Goal: Information Seeking & Learning: Compare options

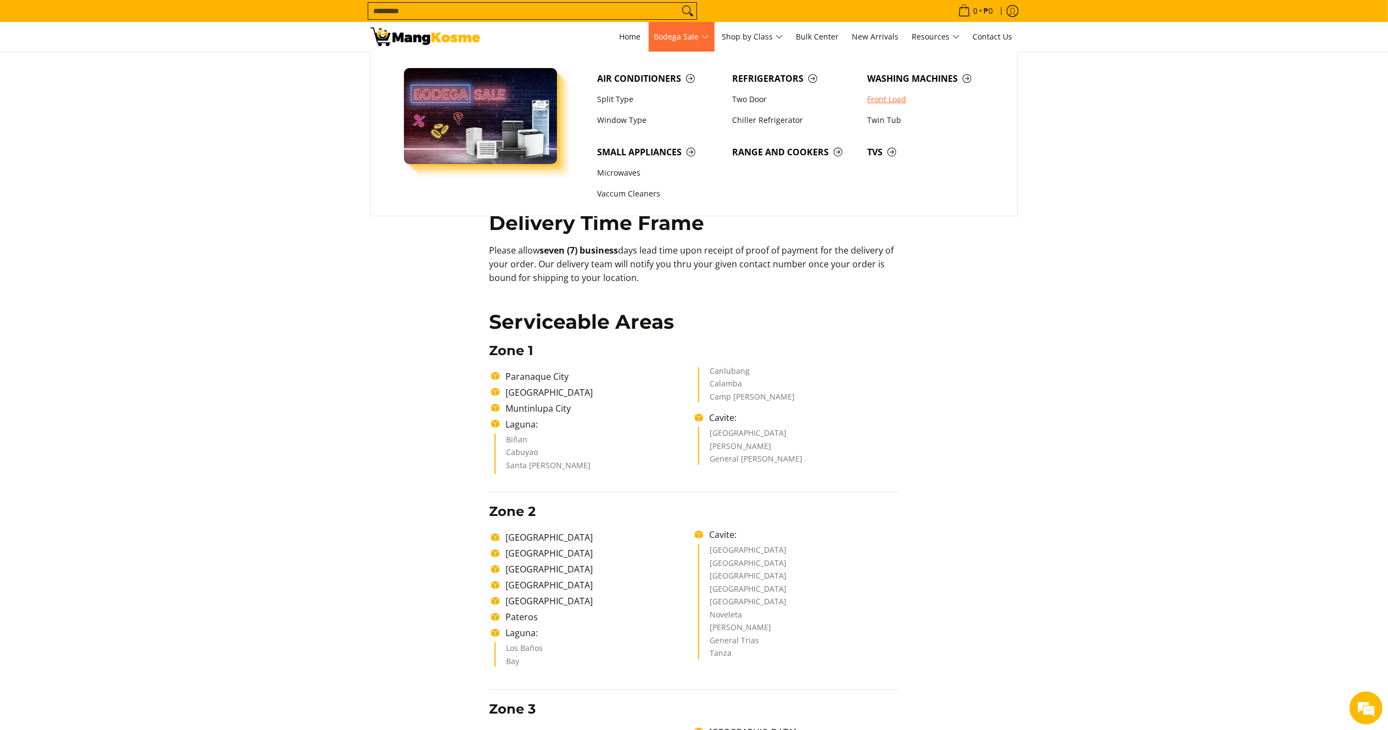
click at [882, 98] on link "Front Load" at bounding box center [929, 99] width 135 height 21
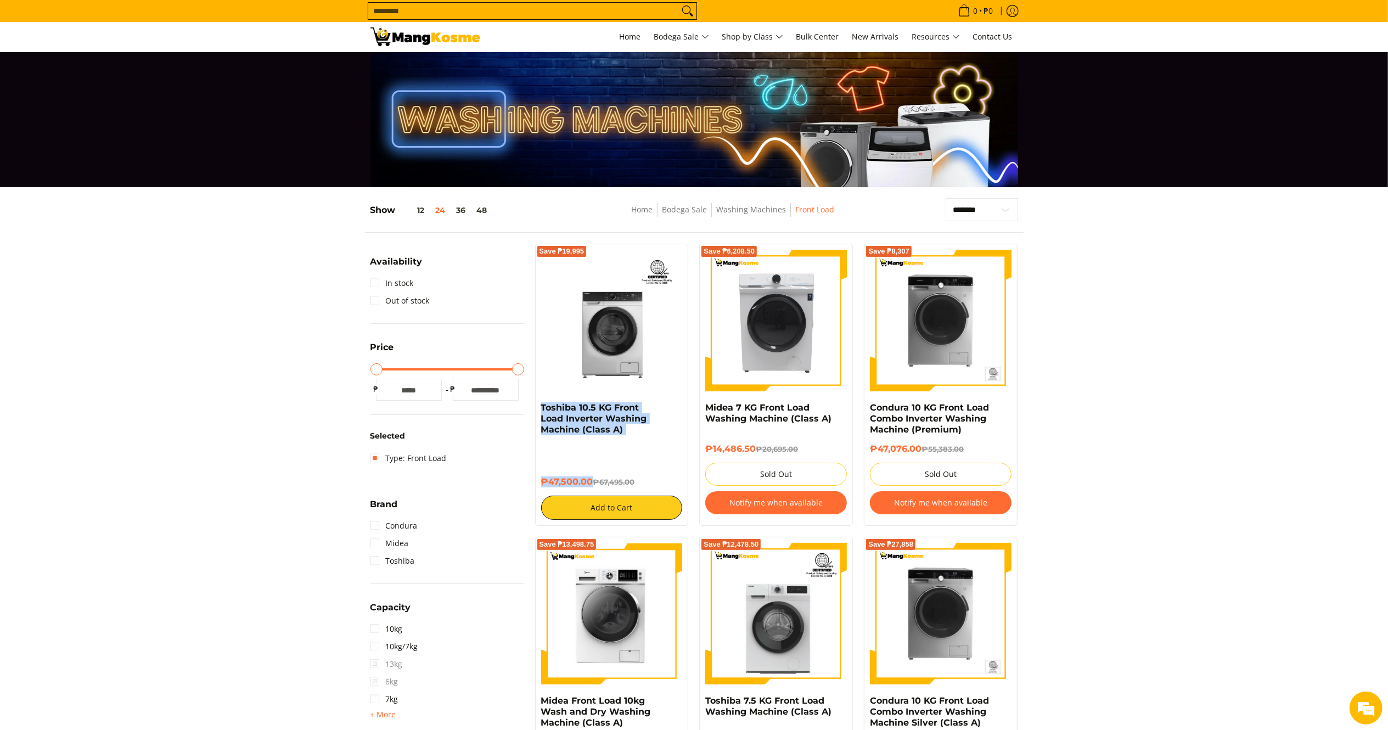
drag, startPoint x: 592, startPoint y: 483, endPoint x: 531, endPoint y: 408, distance: 96.0
click at [531, 408] on div "Save ₱19,995 Toshiba 10.5 KG Front Load Inverter Washing Machine (Class A) ₱47,…" at bounding box center [612, 385] width 165 height 282
copy div "Toshiba 10.5 KG Front Load Inverter Washing Machine (Class A) ₱47,500.00"
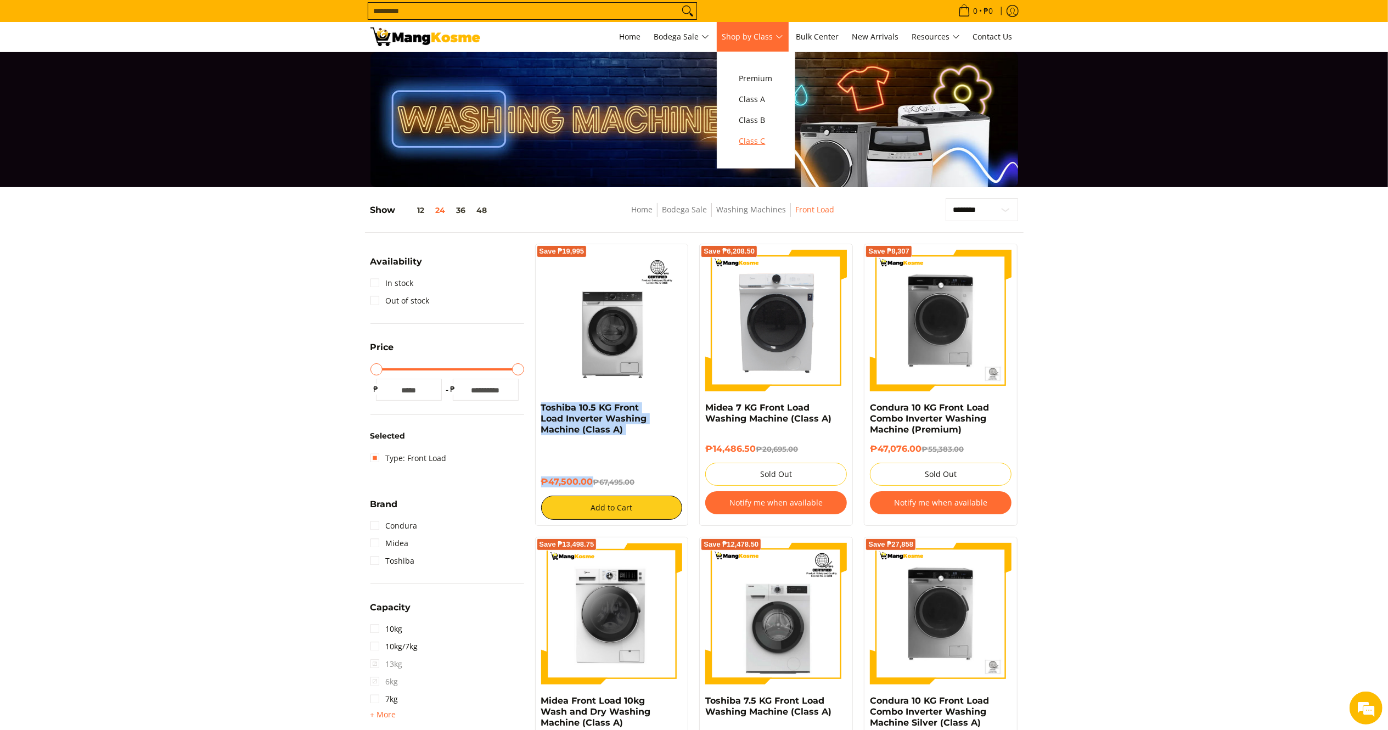
click at [770, 140] on span "Class C" at bounding box center [755, 141] width 33 height 14
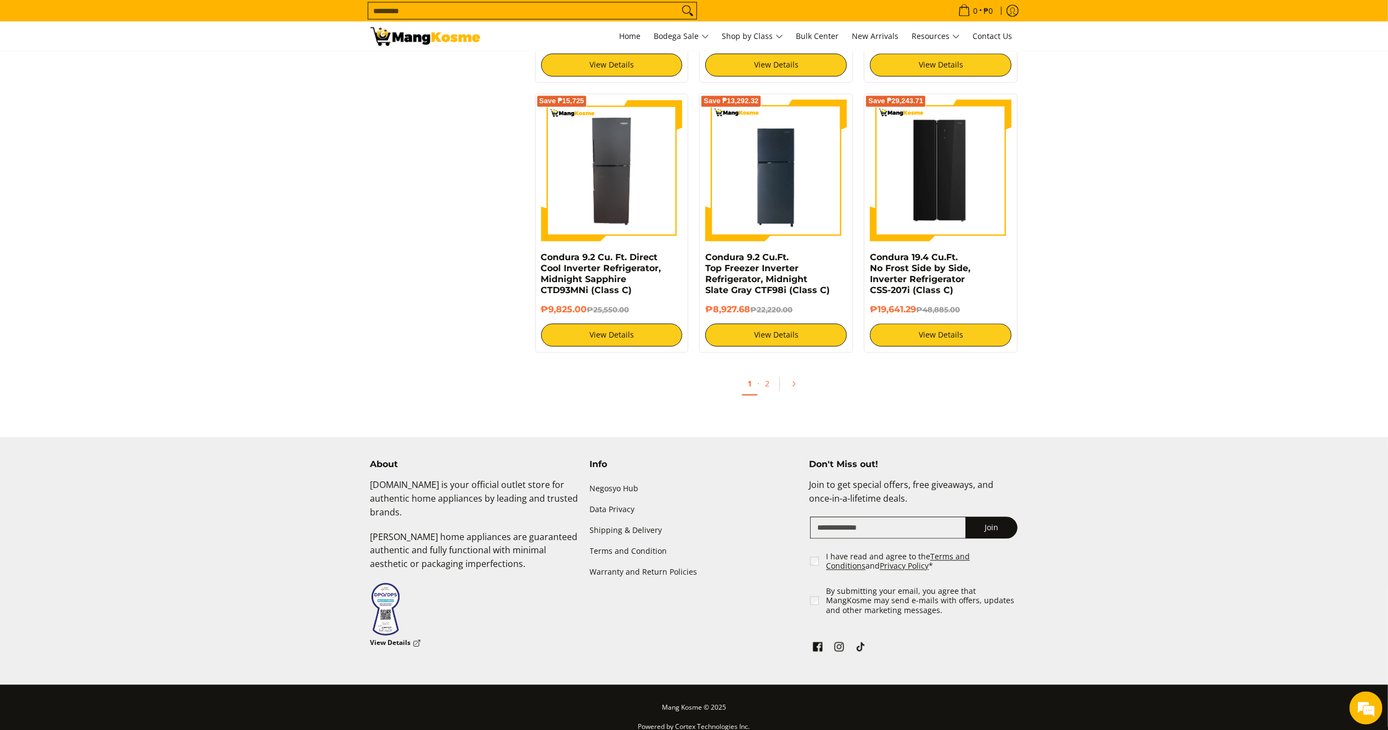
scroll to position [2068, 0]
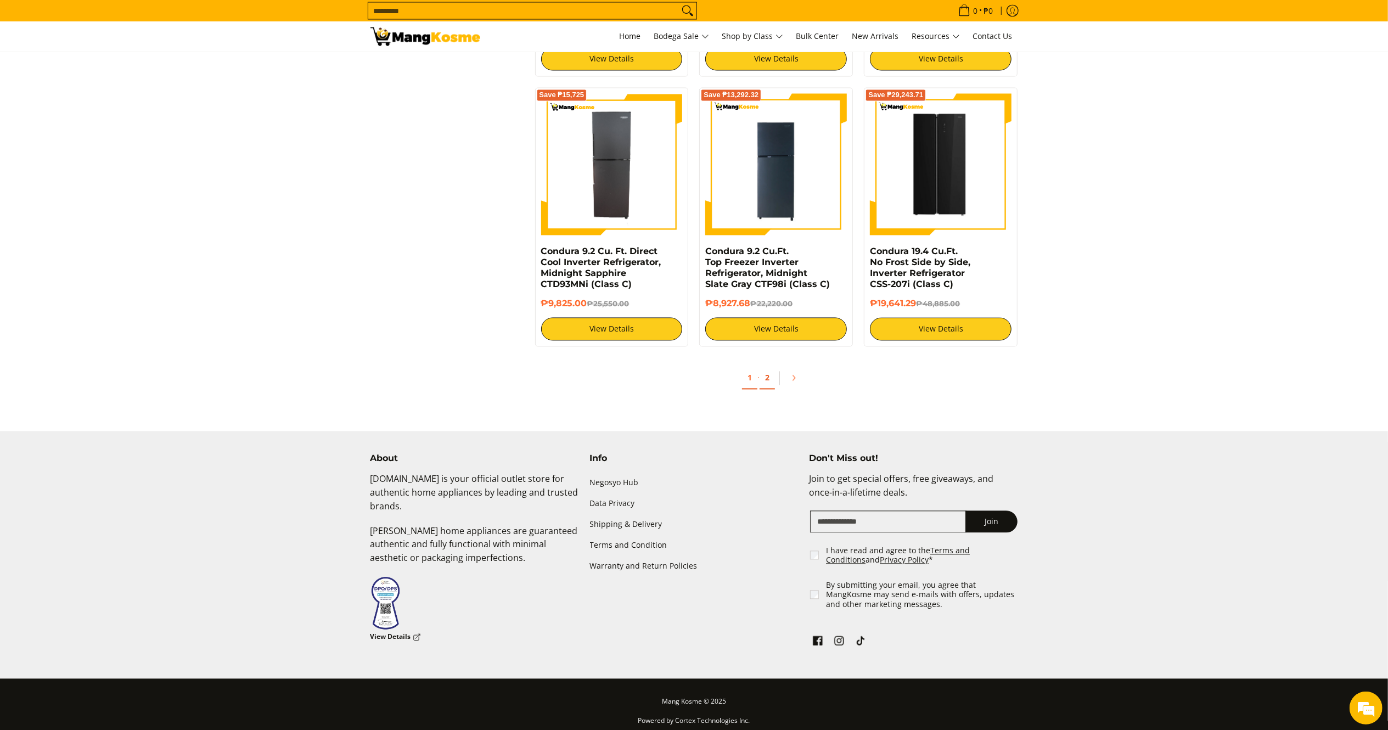
click at [767, 374] on link "2" at bounding box center [767, 378] width 15 height 23
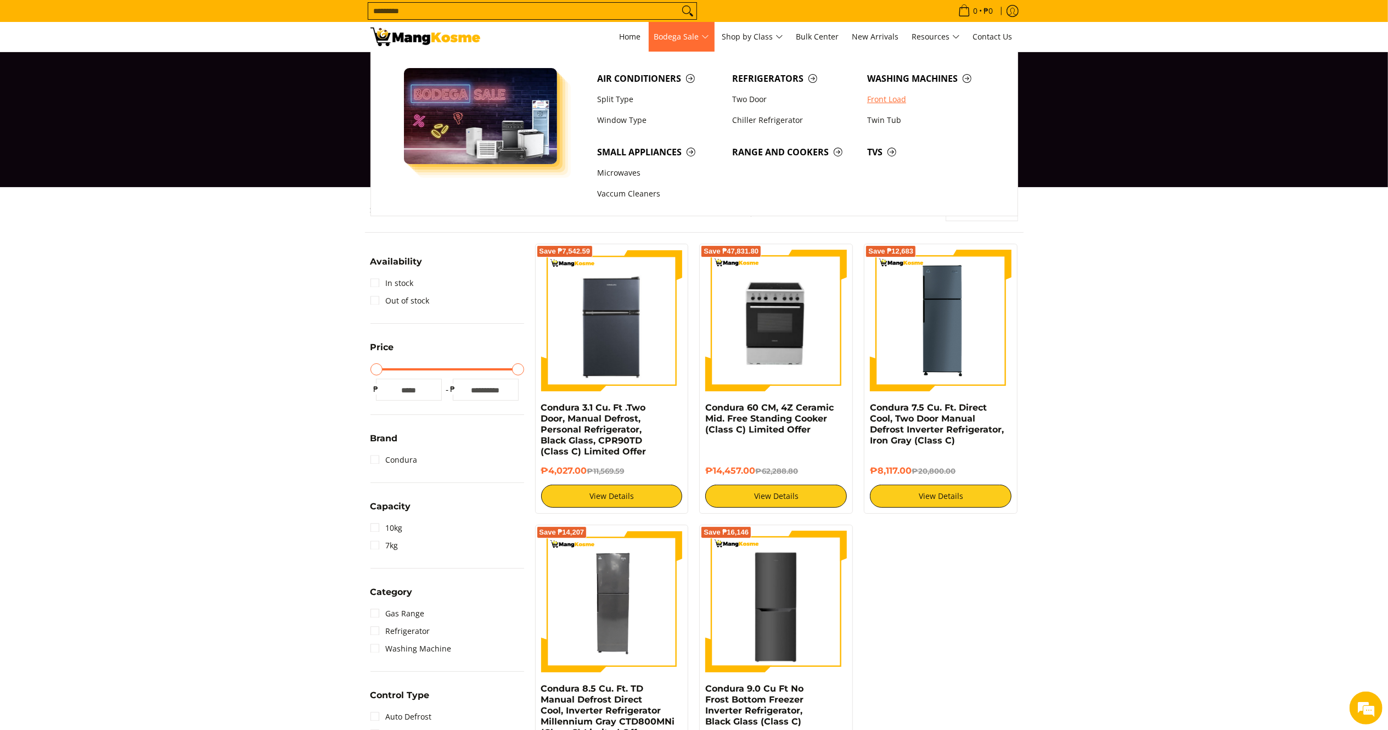
click at [885, 100] on link "Front Load" at bounding box center [929, 99] width 135 height 21
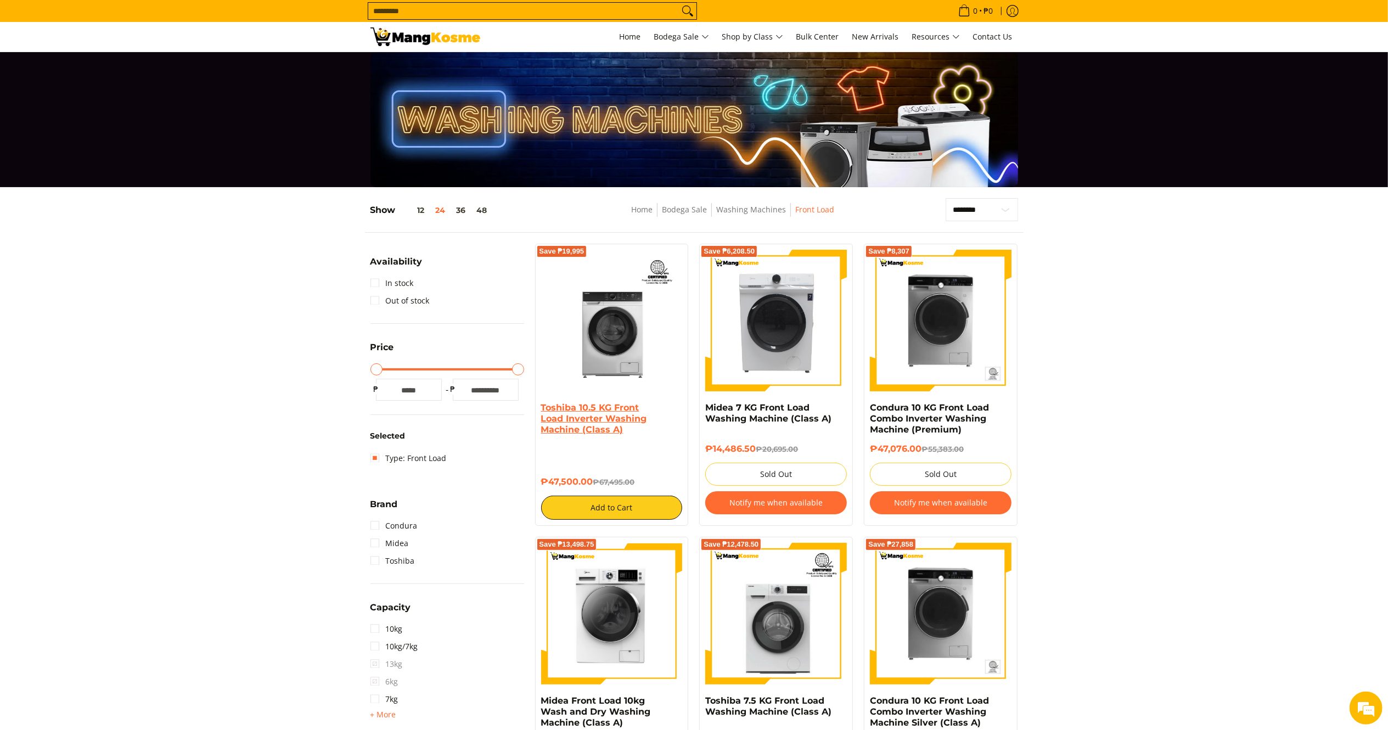
click at [589, 428] on link "Toshiba 10.5 KG Front Load Inverter Washing Machine (Class A)" at bounding box center [594, 418] width 106 height 32
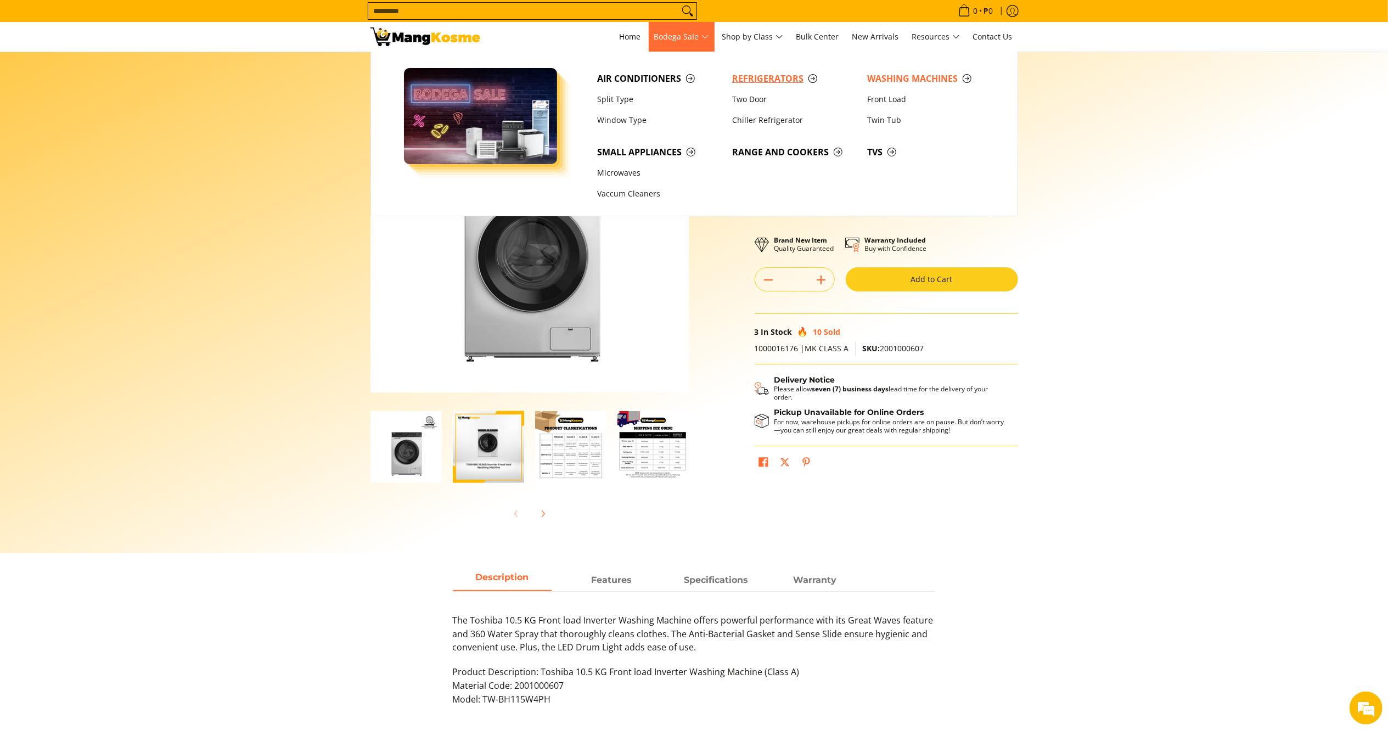
click at [742, 74] on span "Refrigerators" at bounding box center [794, 79] width 124 height 14
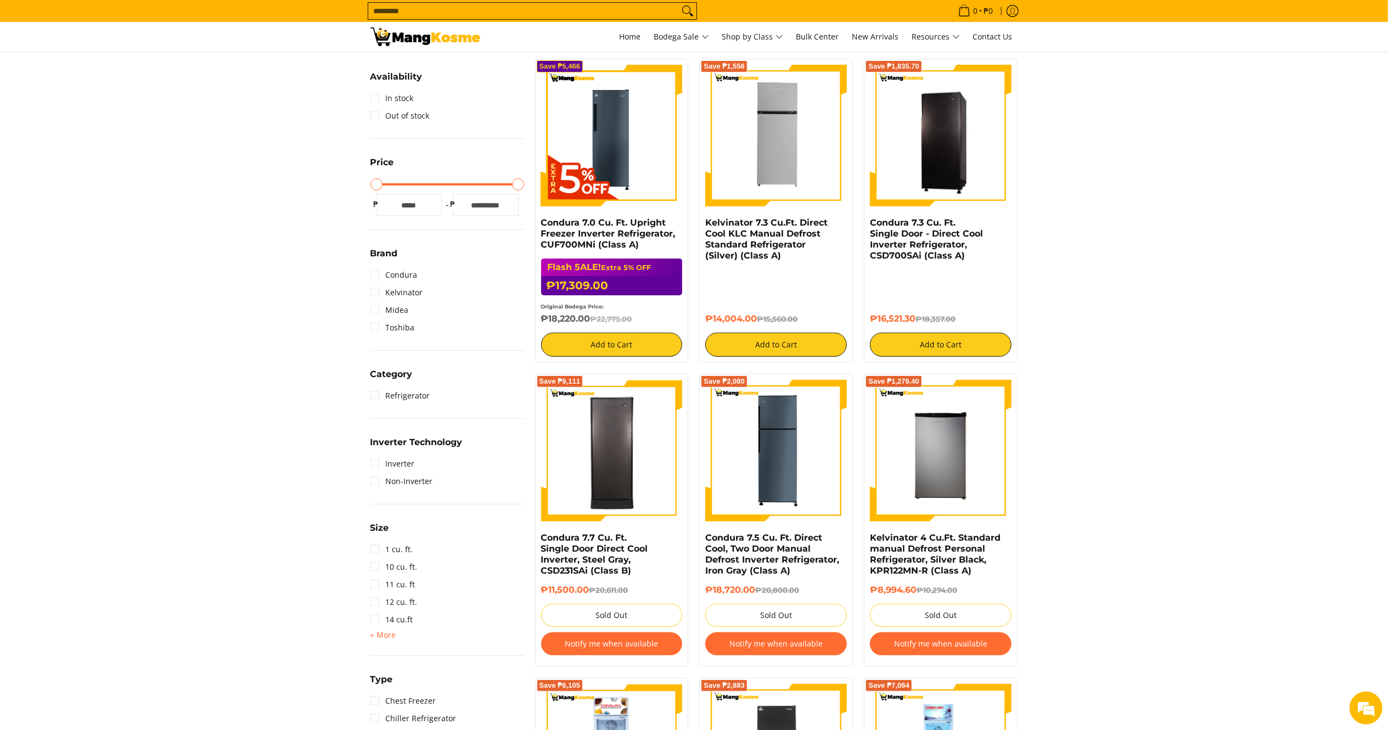
scroll to position [109, 0]
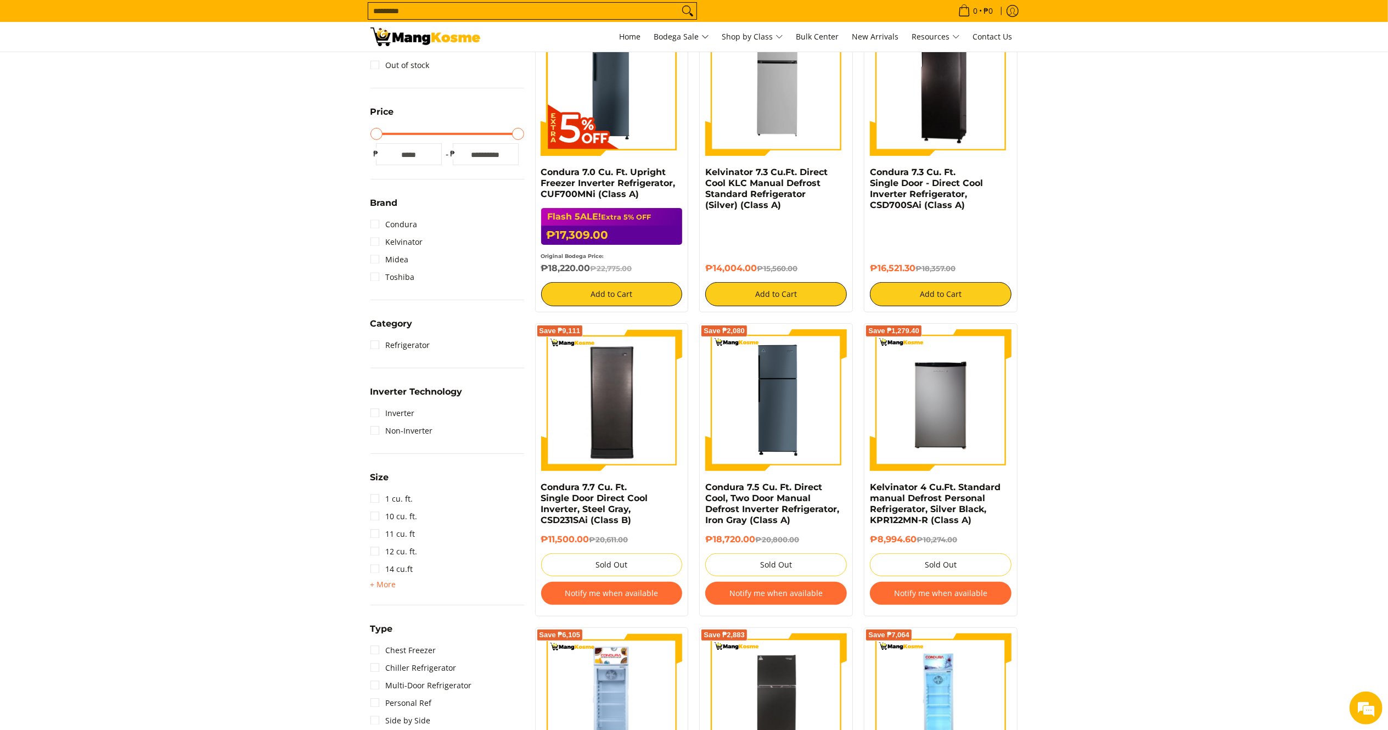
scroll to position [249, 0]
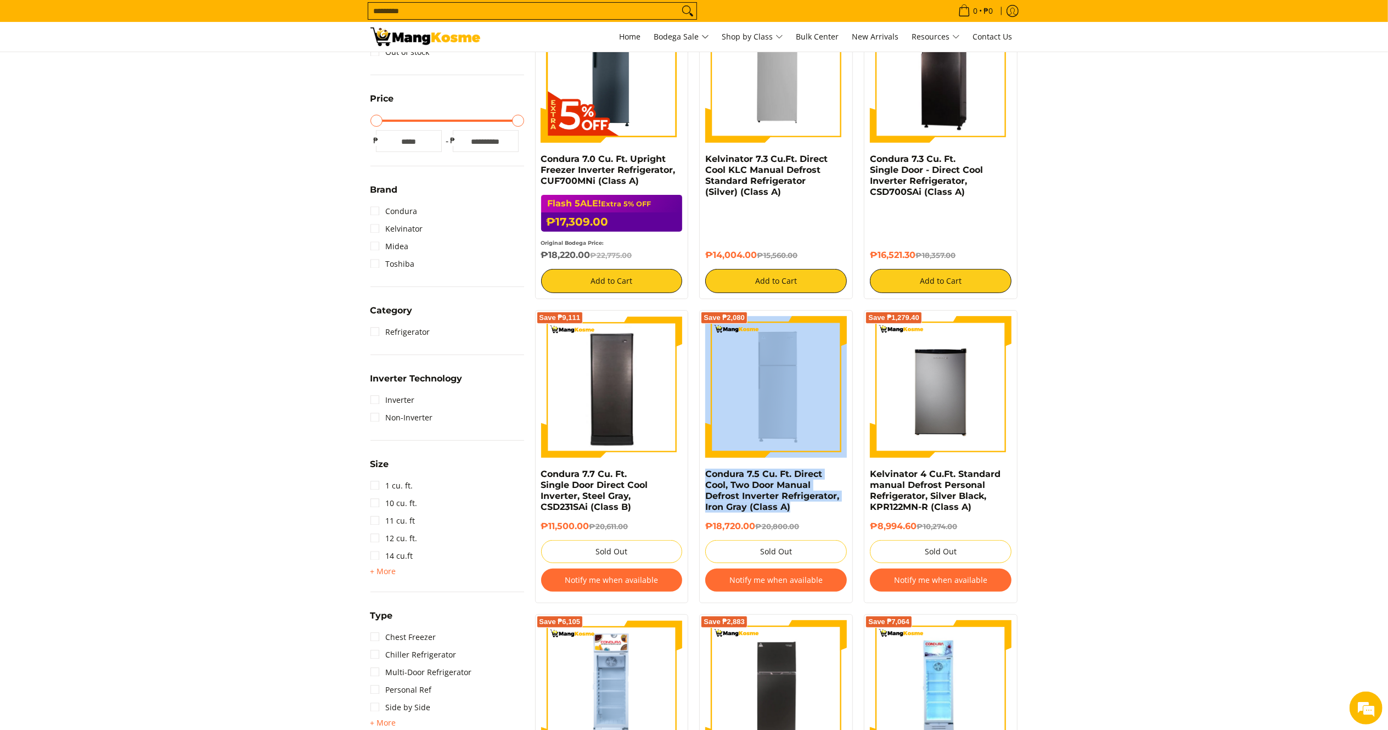
drag, startPoint x: 705, startPoint y: 467, endPoint x: 806, endPoint y: 520, distance: 114.2
click at [806, 520] on div "Save ₱2,080 Condura 7.5 Cu. Ft. Direct Cool, Two Door Manual Defrost Inverter R…" at bounding box center [776, 456] width 154 height 293
copy div "Condura 7.5 Cu. Ft. Direct Cool, Two Door Manual Defrost Inverter Refrigerator,…"
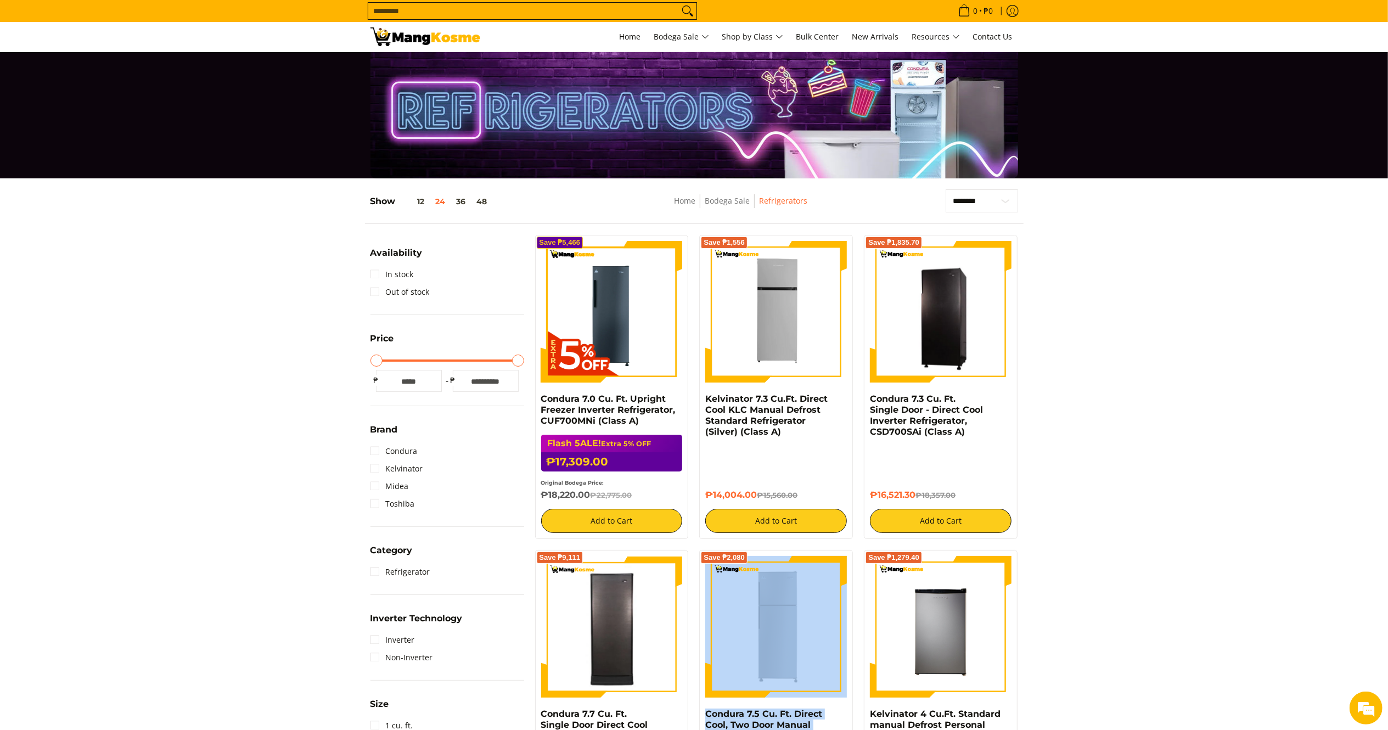
scroll to position [0, 0]
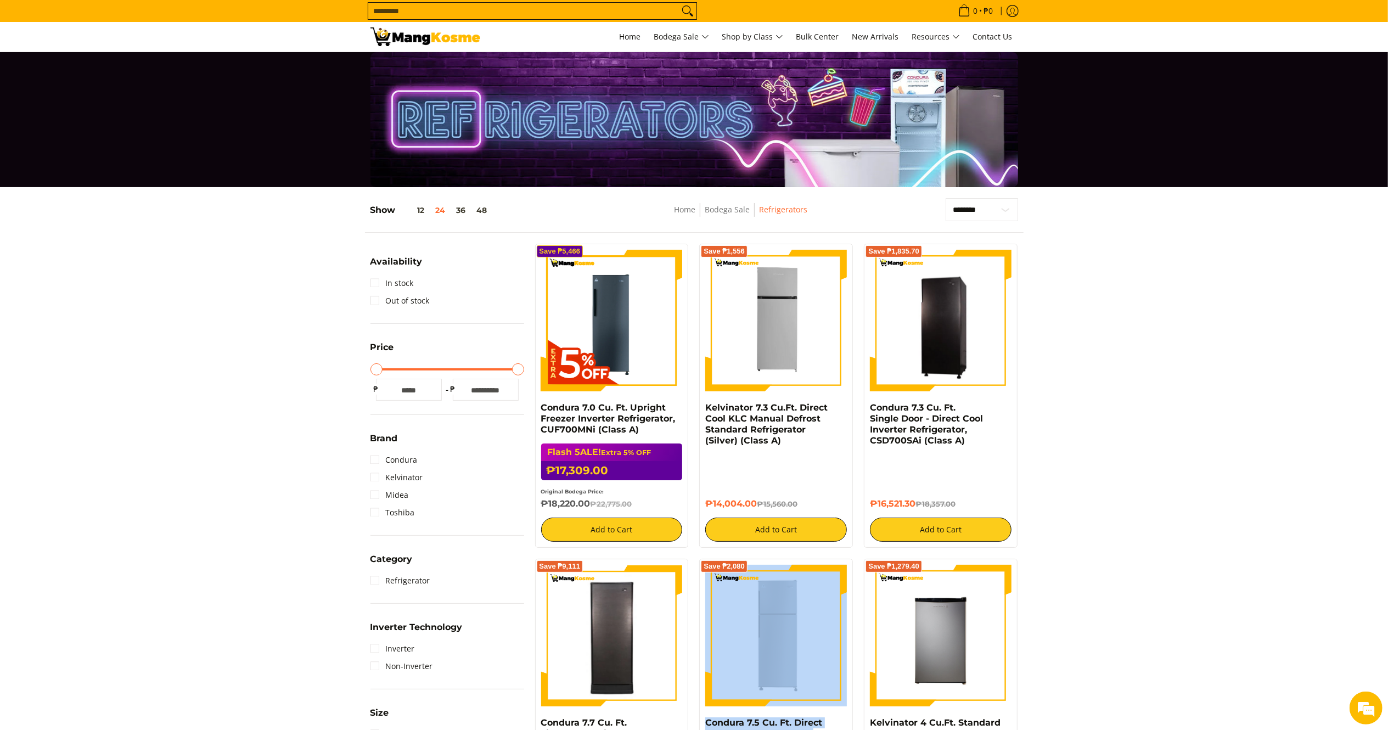
drag, startPoint x: 762, startPoint y: 504, endPoint x: 703, endPoint y: 412, distance: 109.3
click at [703, 412] on div "Save ₱1,556 Kelvinator 7.3 Cu.Ft. Direct Cool KLC Manual Defrost Standard Refri…" at bounding box center [776, 396] width 154 height 304
copy div "Kelvinator 7.3 Cu.Ft. Direct Cool KLC Manual Defrost Standard Refrigerator (Sil…"
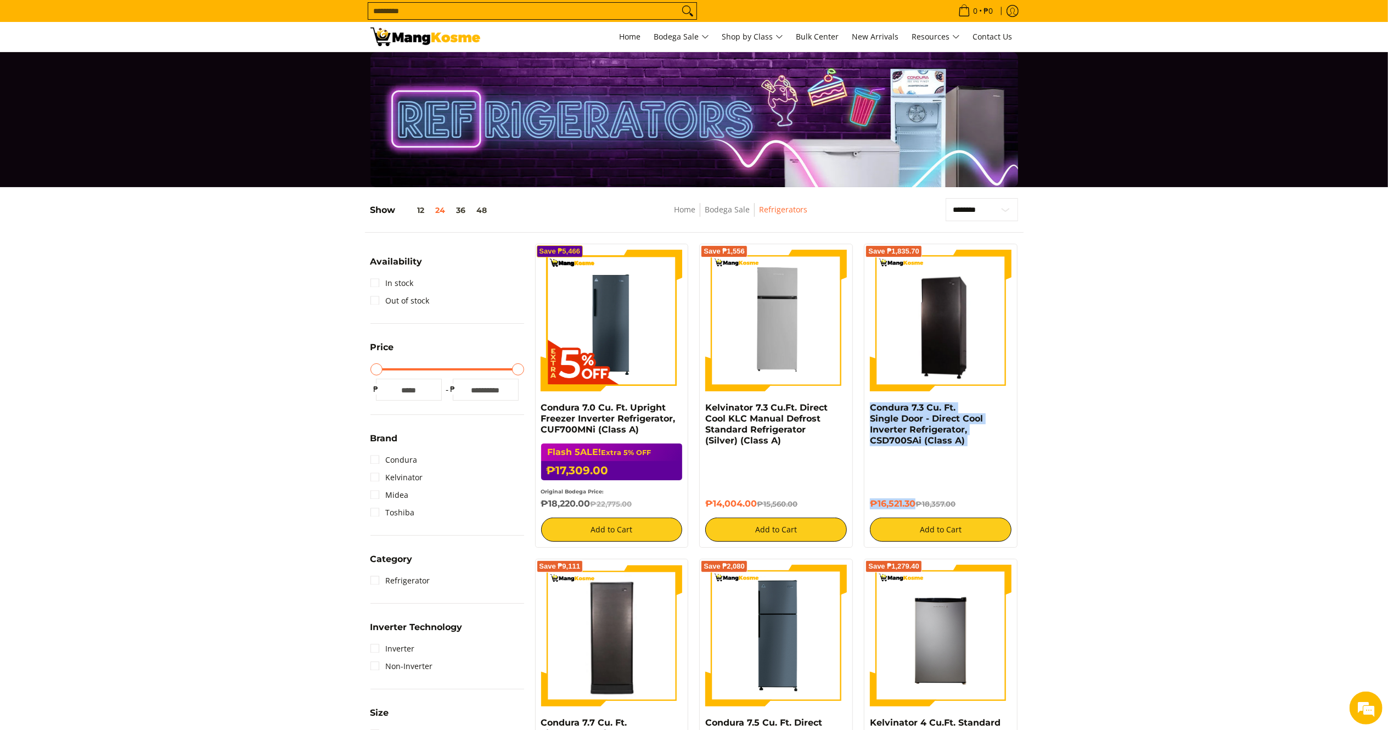
drag, startPoint x: 914, startPoint y: 502, endPoint x: 863, endPoint y: 411, distance: 105.2
click at [863, 411] on div "Save ₱1,835.70 Condura 7.3 Cu. Ft. Single Door - Direct Cool Inverter Refrigera…" at bounding box center [941, 396] width 165 height 304
copy div "Condura 7.3 Cu. Ft. Single Door - Direct Cool Inverter Refrigerator, CSD700SAi …"
drag, startPoint x: 595, startPoint y: 506, endPoint x: 536, endPoint y: 407, distance: 115.2
click at [536, 407] on div "Save ₱5,466 Condura 7.0 Cu. Ft. Upright Freezer Inverter Refrigerator, CUF700MN…" at bounding box center [612, 396] width 154 height 304
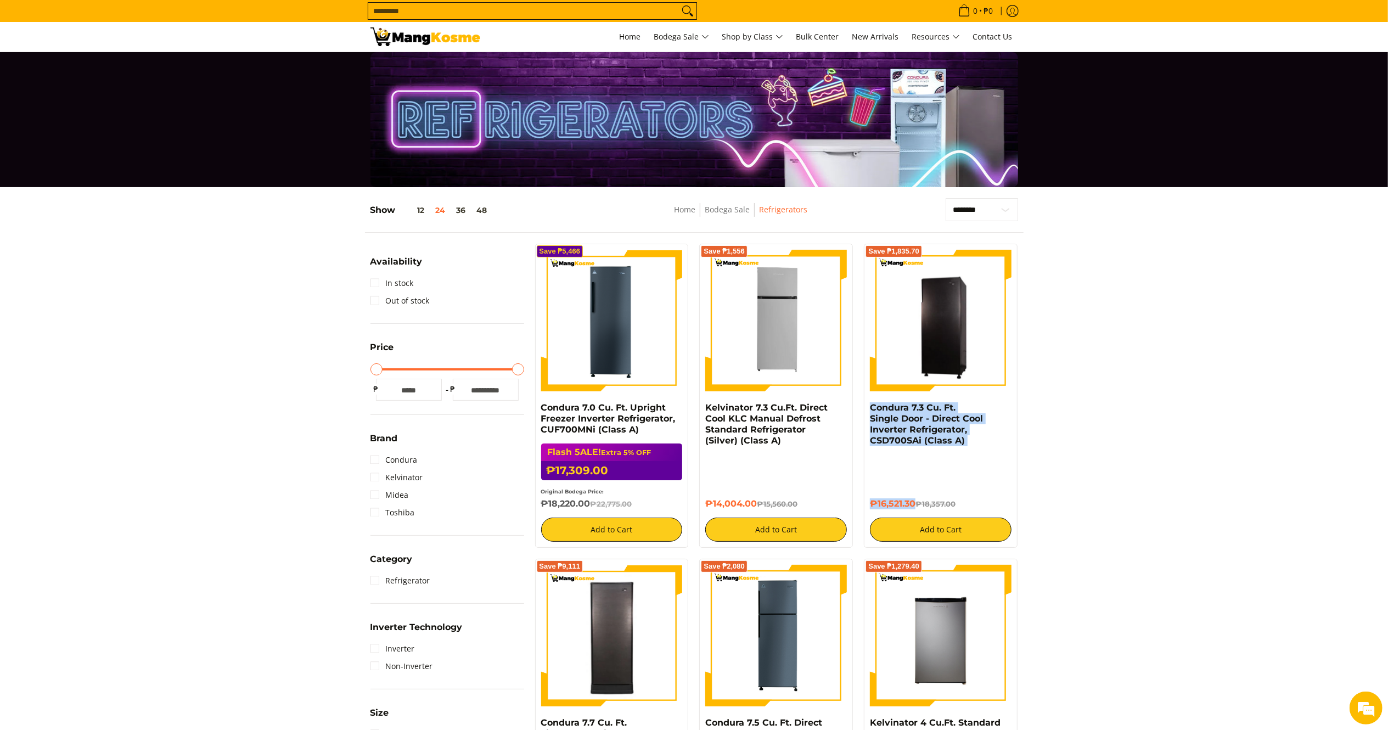
copy div "Condura 7.0 Cu. Ft. Upright Freezer Inverter Refrigerator, CUF700MNi (Class A) …"
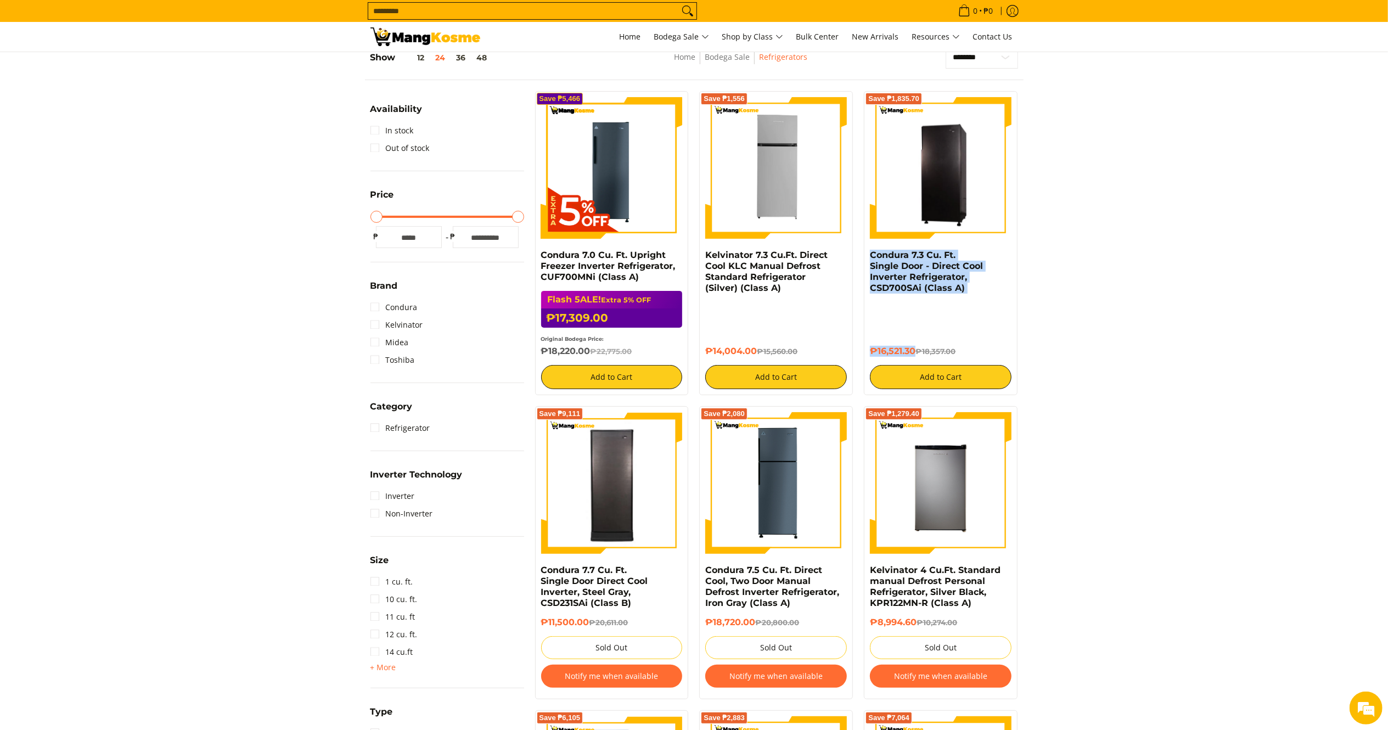
scroll to position [172, 0]
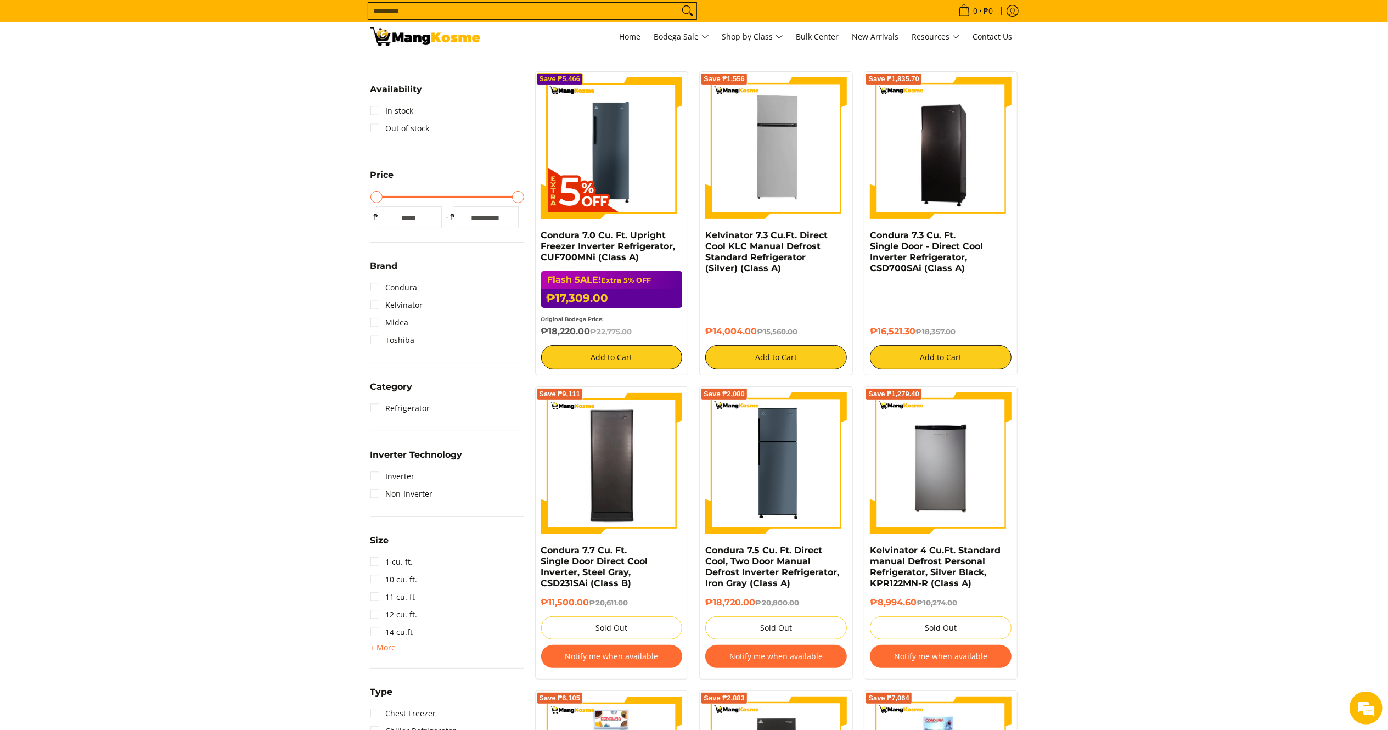
drag, startPoint x: 591, startPoint y: 333, endPoint x: 594, endPoint y: 327, distance: 7.4
click at [581, 327] on h6 "₱18,220.00 ₱22,775.00" at bounding box center [612, 331] width 142 height 11
drag, startPoint x: 916, startPoint y: 330, endPoint x: 868, endPoint y: 231, distance: 111.0
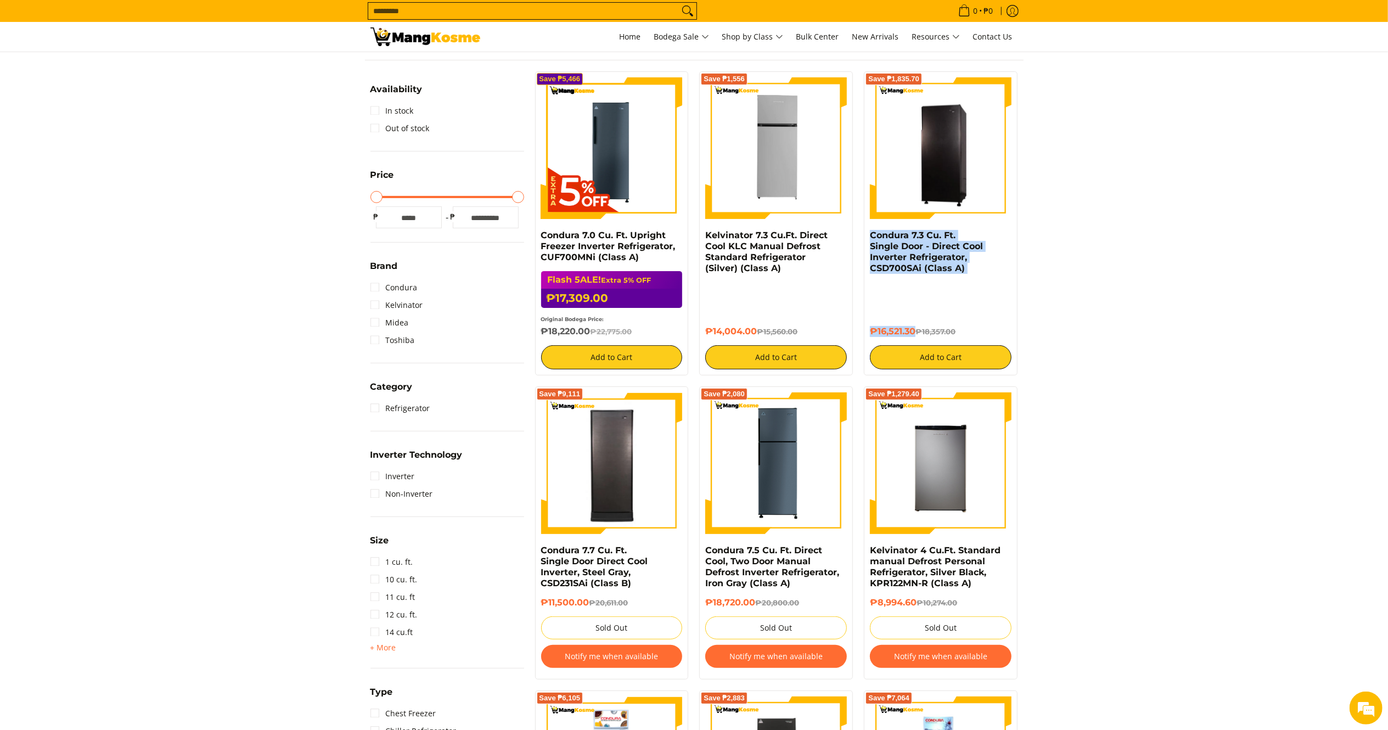
click at [868, 231] on div "Save ₱1,835.70 Condura 7.3 Cu. Ft. Single Door - Direct Cool Inverter Refrigera…" at bounding box center [941, 223] width 154 height 304
copy div "Condura 7.3 Cu. Ft. Single Door - Direct Cool Inverter Refrigerator, CSD700SAi …"
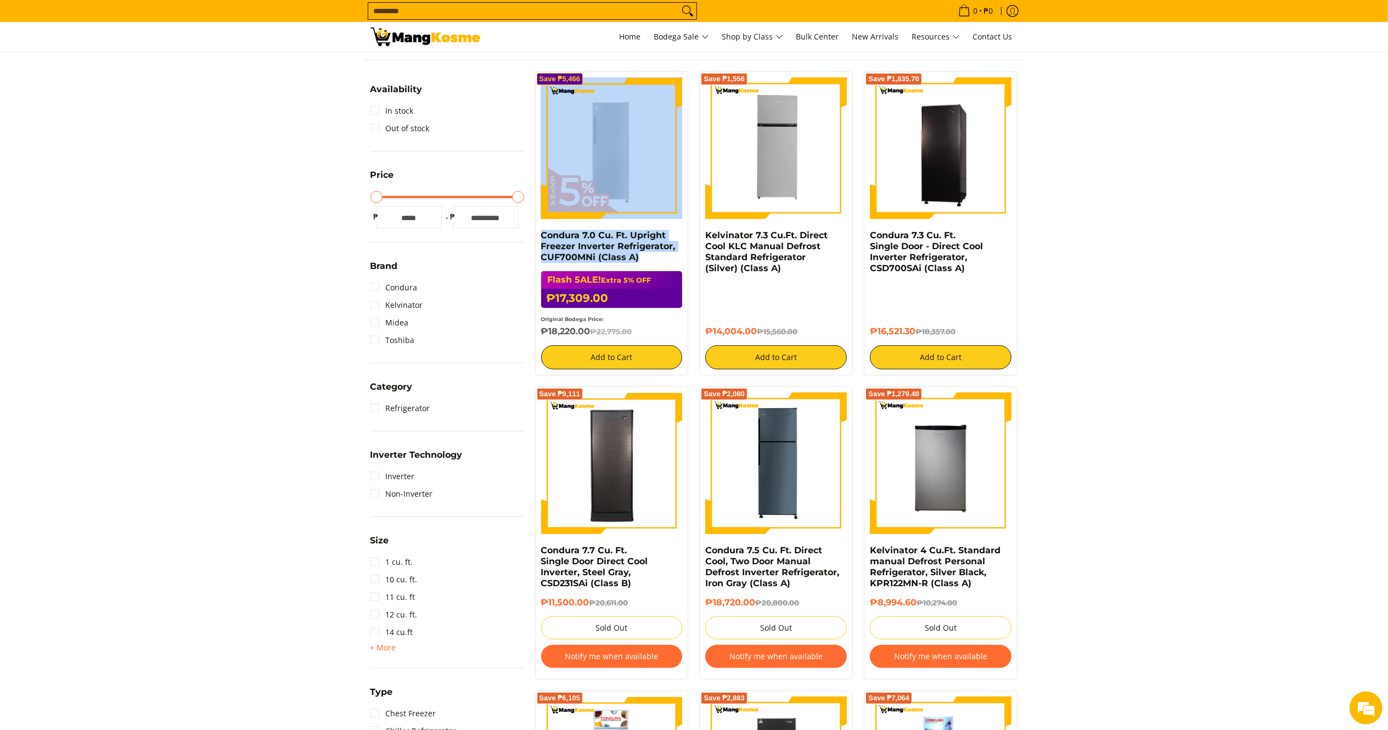
drag, startPoint x: 545, startPoint y: 229, endPoint x: 661, endPoint y: 260, distance: 120.4
click at [661, 260] on div "Save ₱5,466 Condura 7.0 Cu. Ft. Upright Freezer Inverter Refrigerator, CUF700MN…" at bounding box center [612, 223] width 154 height 304
copy div "Condura 7.0 Cu. Ft. Upright Freezer Inverter Refrigerator, CUF700MNi (Class A)"
drag, startPoint x: 594, startPoint y: 335, endPoint x: 538, endPoint y: 331, distance: 55.6
click at [538, 331] on div "Save ₱5,466 Condura 7.0 Cu. Ft. Upright Freezer Inverter Refrigerator, CUF700MN…" at bounding box center [612, 223] width 154 height 304
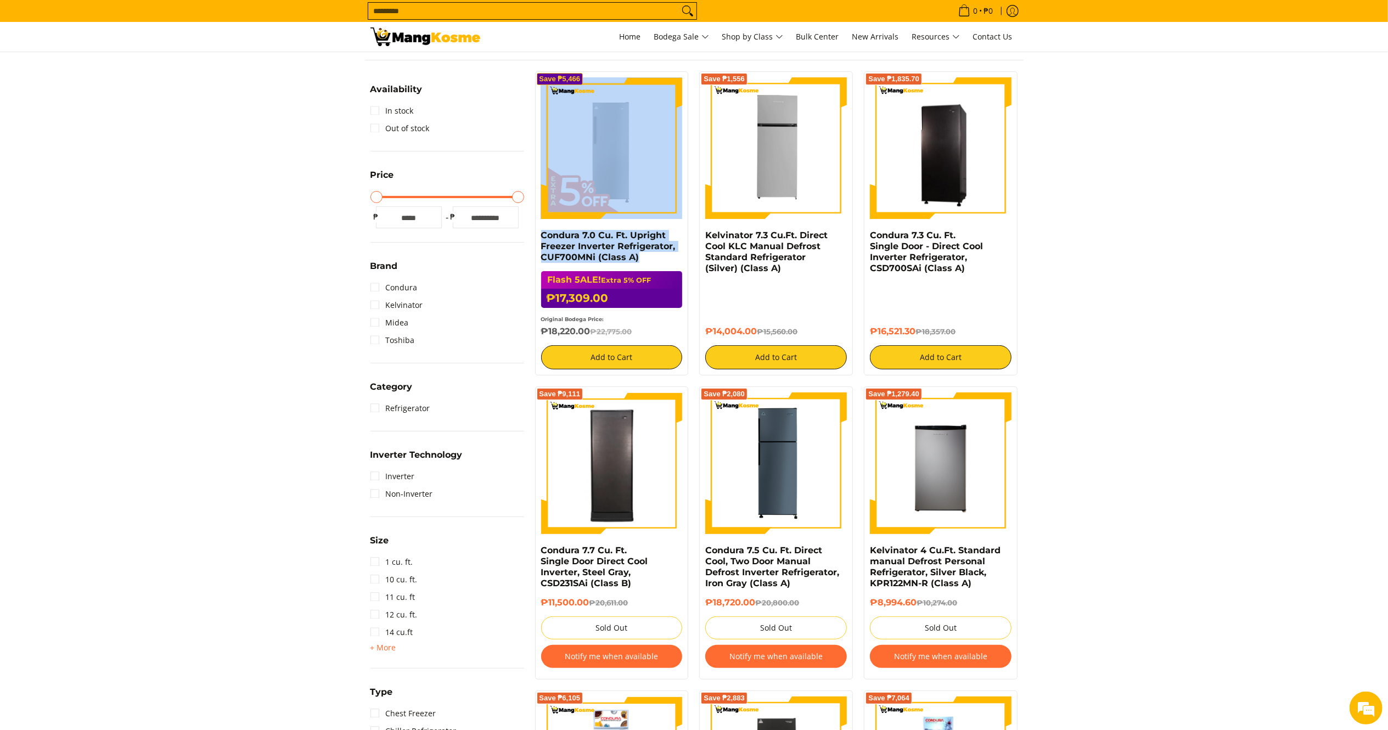
copy h6 "₱18,220.00"
